Goal: Find specific page/section

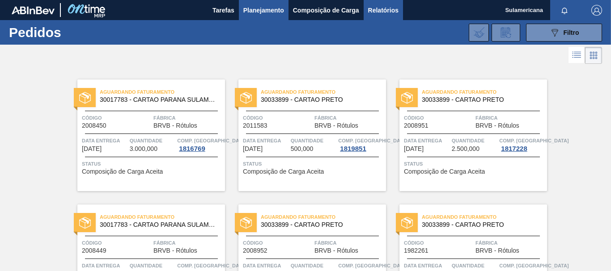
click at [381, 11] on span "Relatórios" at bounding box center [383, 10] width 30 height 11
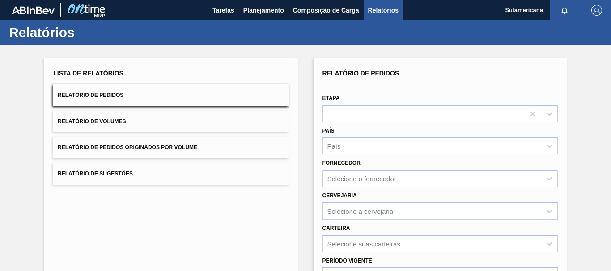
click at [43, 38] on h1 "Relatórios" at bounding box center [88, 32] width 159 height 10
click at [591, 13] on img "button" at bounding box center [596, 10] width 11 height 11
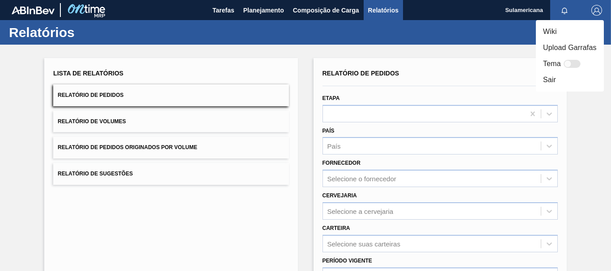
click at [515, 5] on div at bounding box center [305, 135] width 611 height 271
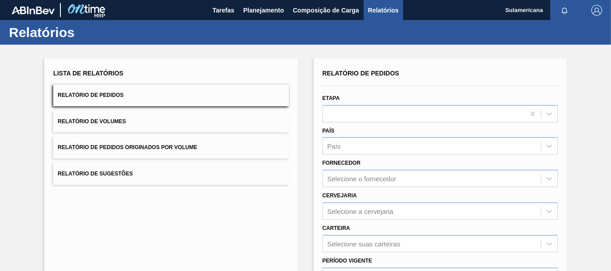
click at [517, 10] on span "Sulamericana" at bounding box center [524, 10] width 38 height 20
click at [511, 10] on span "Sulamericana" at bounding box center [524, 10] width 38 height 20
click at [90, 11] on img at bounding box center [85, 10] width 43 height 20
